Goal: Contribute content: Add original content to the website for others to see

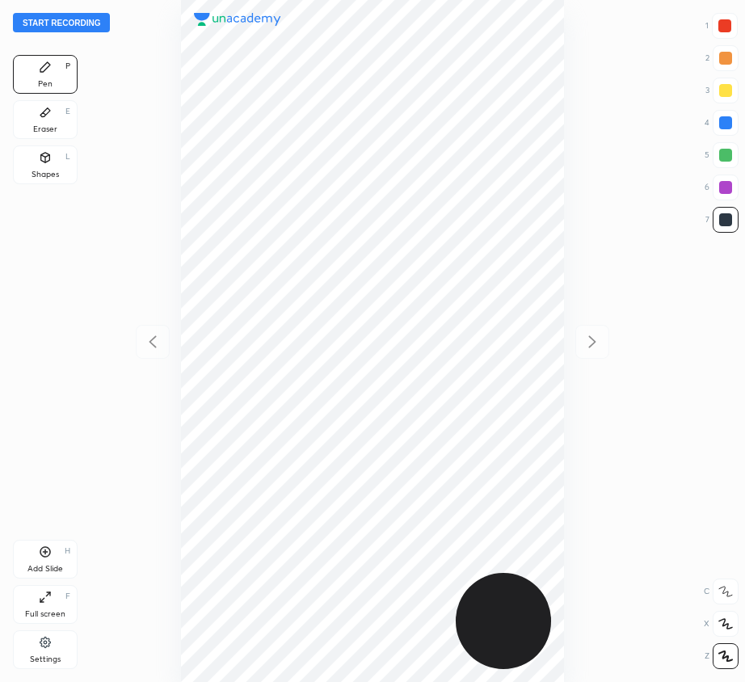
scroll to position [682, 486]
click at [88, 22] on button "Start recording" at bounding box center [61, 22] width 97 height 19
click at [46, 556] on icon at bounding box center [45, 551] width 13 height 13
drag, startPoint x: 157, startPoint y: 341, endPoint x: 156, endPoint y: 324, distance: 17.0
click at [158, 340] on icon at bounding box center [152, 341] width 19 height 19
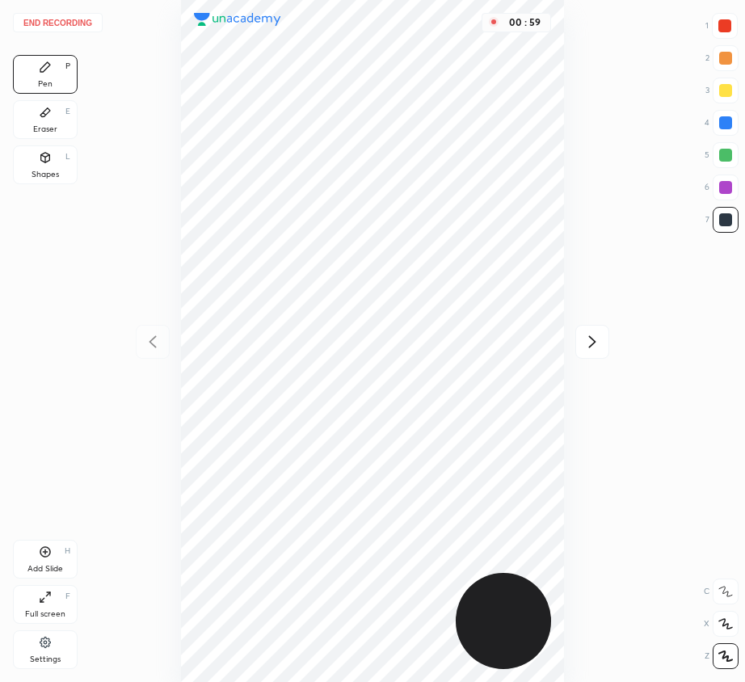
click at [53, 124] on div "Eraser E" at bounding box center [45, 119] width 65 height 39
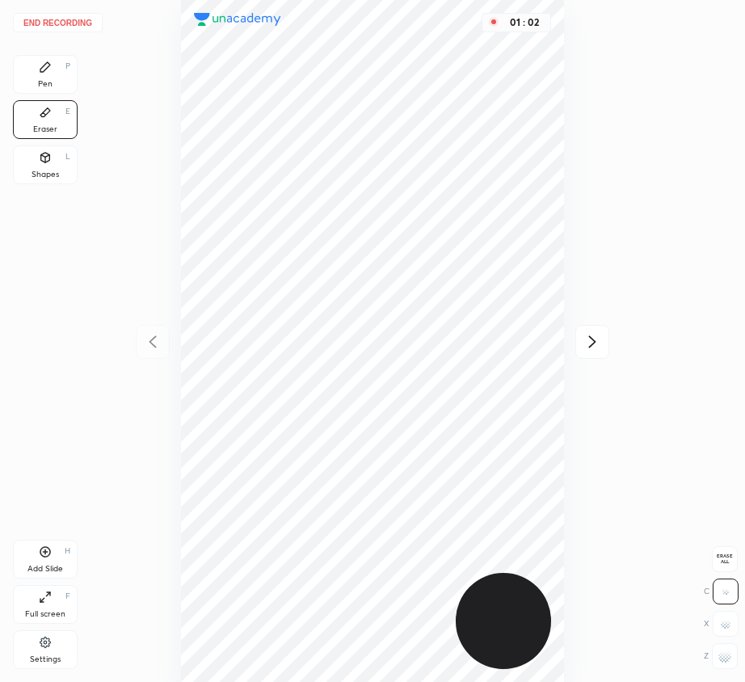
drag, startPoint x: 47, startPoint y: 74, endPoint x: 137, endPoint y: 204, distance: 158.4
click at [51, 82] on div "Pen P" at bounding box center [45, 74] width 65 height 39
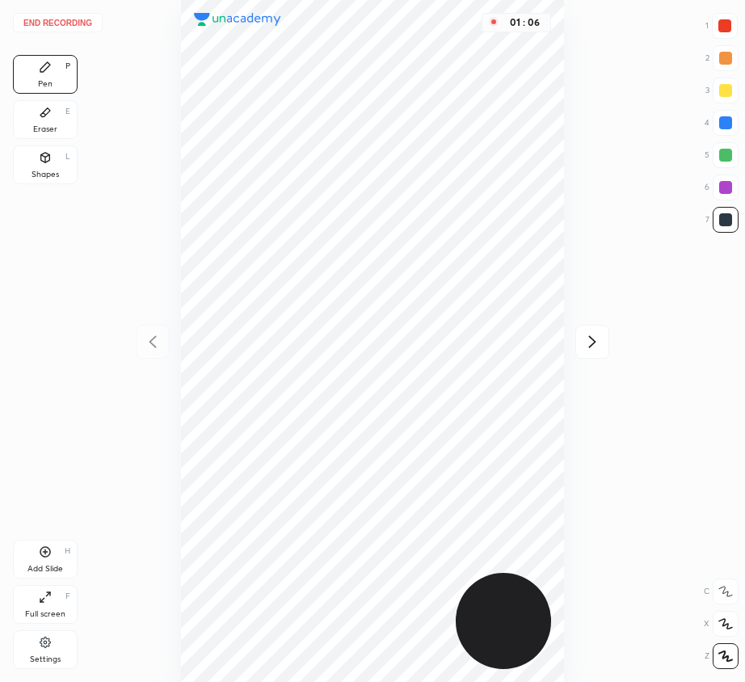
click at [594, 338] on icon at bounding box center [591, 341] width 19 height 19
click at [49, 123] on div "Eraser E" at bounding box center [45, 119] width 65 height 39
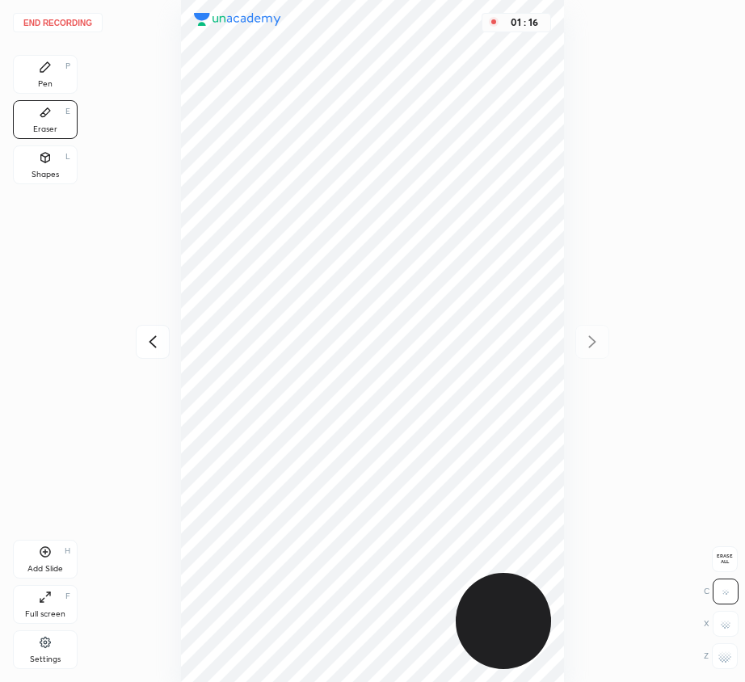
click at [61, 79] on div "Pen P" at bounding box center [45, 74] width 65 height 39
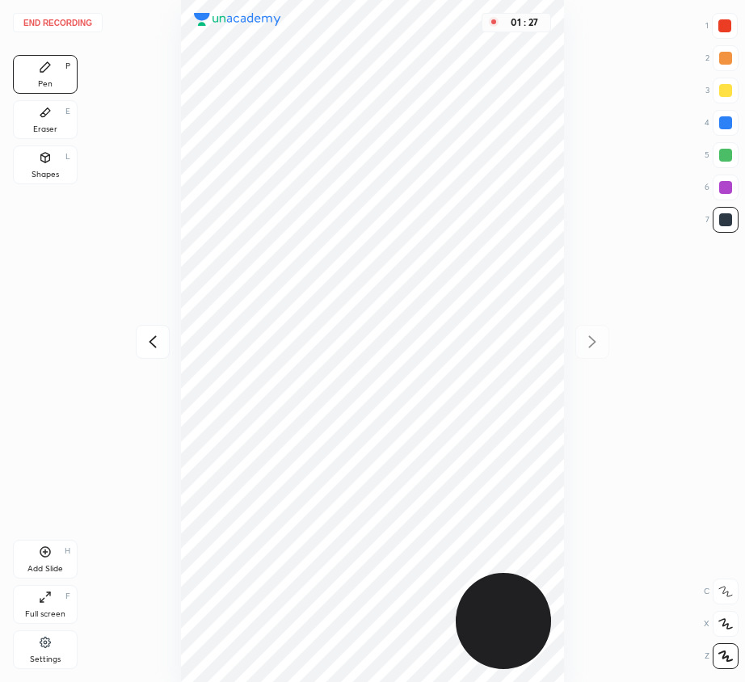
drag, startPoint x: 724, startPoint y: 27, endPoint x: 688, endPoint y: 30, distance: 35.6
click at [721, 27] on div at bounding box center [724, 25] width 13 height 13
click at [723, 212] on div at bounding box center [725, 220] width 26 height 26
click at [727, 159] on div at bounding box center [725, 155] width 13 height 13
click at [56, 552] on div "Add Slide H" at bounding box center [45, 559] width 65 height 39
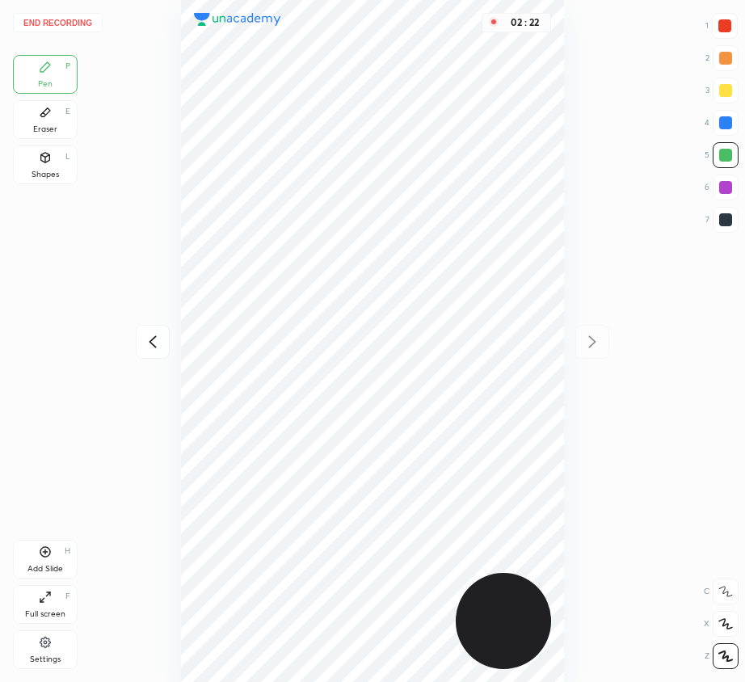
drag, startPoint x: 721, startPoint y: 217, endPoint x: 591, endPoint y: 147, distance: 147.1
click at [716, 219] on div at bounding box center [725, 220] width 26 height 26
click at [153, 338] on icon at bounding box center [152, 341] width 19 height 19
click at [592, 337] on icon at bounding box center [591, 341] width 19 height 19
click at [147, 332] on div at bounding box center [153, 342] width 34 height 34
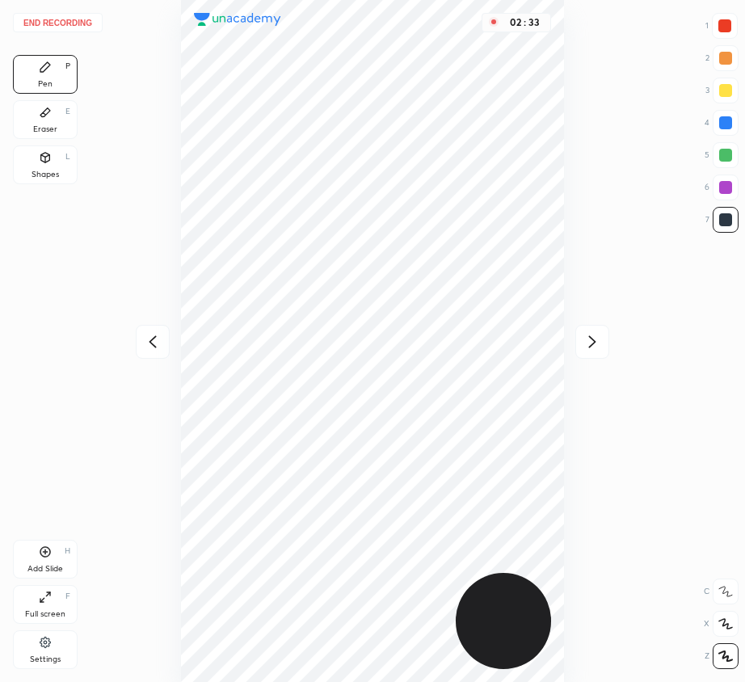
click at [590, 342] on icon at bounding box center [591, 341] width 19 height 19
drag, startPoint x: 737, startPoint y: 138, endPoint x: 725, endPoint y: 153, distance: 20.1
click at [737, 138] on div "1 2 3 4 5 6 7" at bounding box center [721, 126] width 34 height 226
click at [723, 156] on div at bounding box center [725, 155] width 13 height 13
click at [44, 552] on icon at bounding box center [45, 551] width 13 height 13
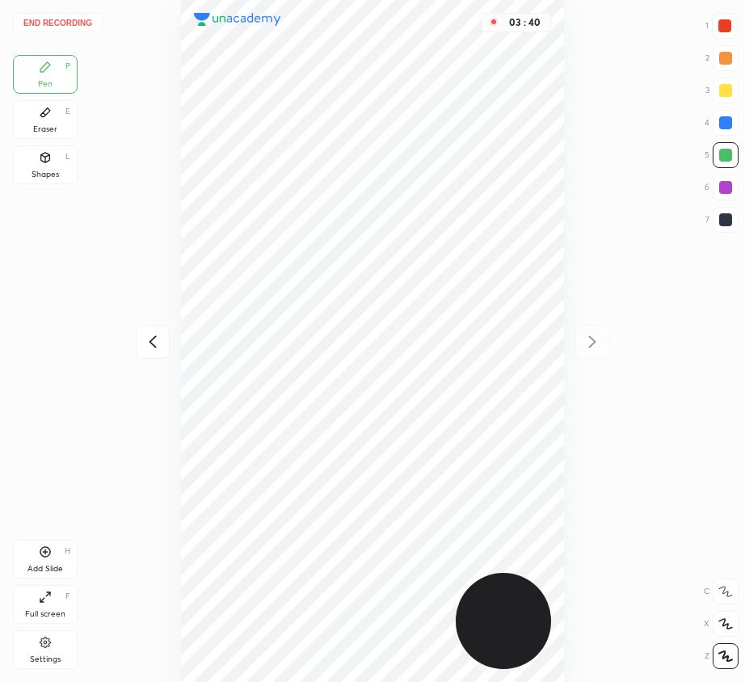
click at [156, 341] on icon at bounding box center [152, 341] width 19 height 19
click at [592, 341] on icon at bounding box center [591, 341] width 19 height 19
click at [152, 336] on icon at bounding box center [152, 341] width 19 height 19
click at [149, 337] on icon at bounding box center [152, 341] width 19 height 19
click at [145, 342] on icon at bounding box center [152, 341] width 19 height 19
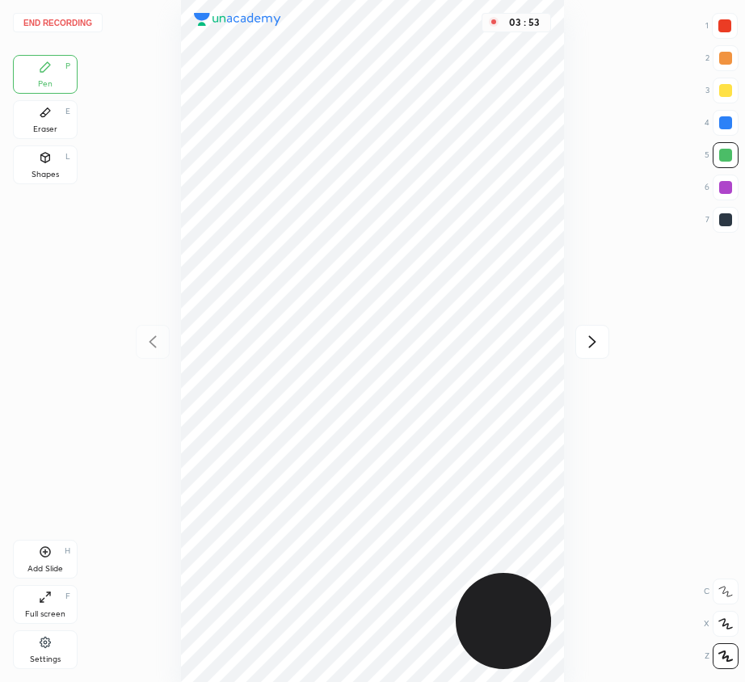
click at [587, 335] on icon at bounding box center [591, 341] width 19 height 19
click at [588, 336] on icon at bounding box center [591, 341] width 19 height 19
click at [590, 338] on icon at bounding box center [591, 341] width 19 height 19
click at [79, 16] on button "End recording" at bounding box center [58, 22] width 90 height 19
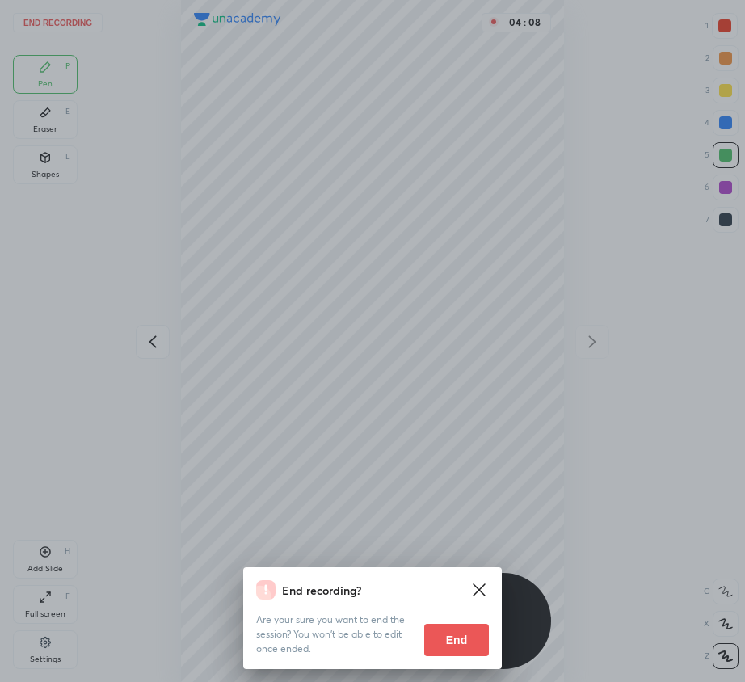
drag, startPoint x: 468, startPoint y: 636, endPoint x: 454, endPoint y: 631, distance: 14.6
click at [468, 634] on button "End" at bounding box center [456, 640] width 65 height 32
